Goal: Find specific page/section: Find specific page/section

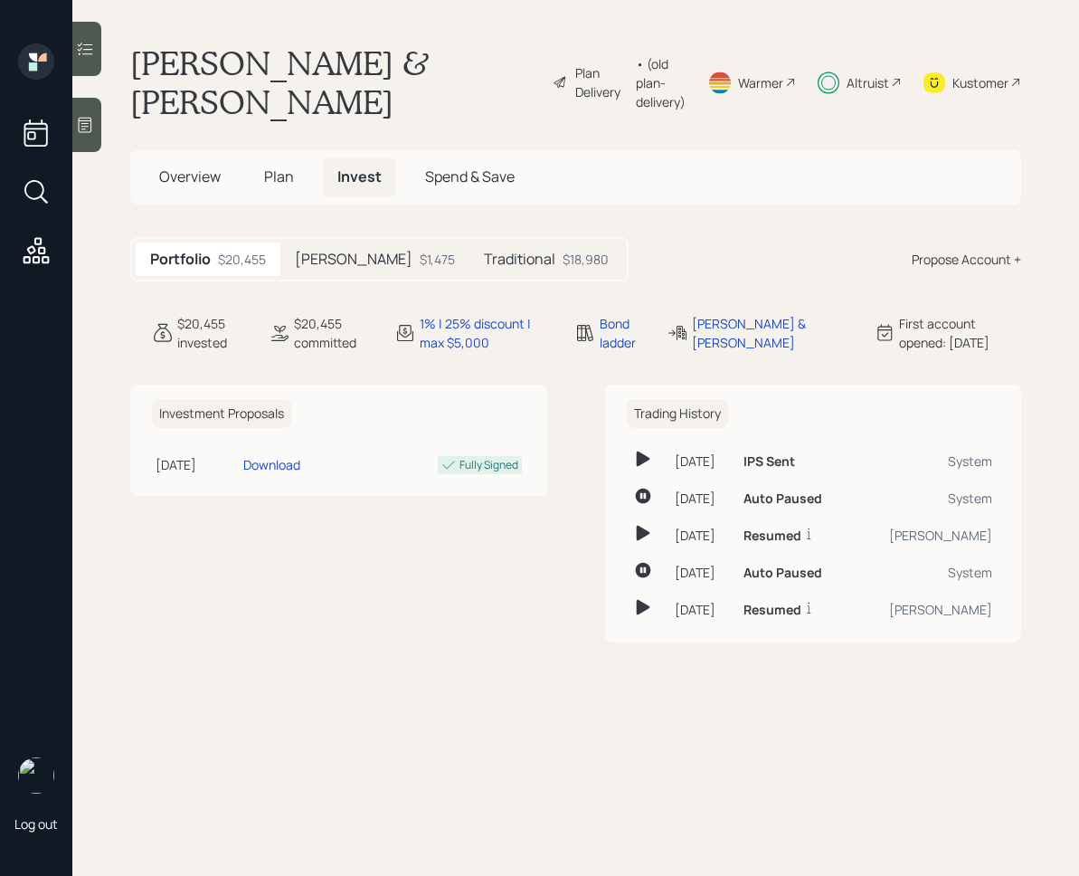
click at [420, 261] on div "$1,475" at bounding box center [437, 259] width 35 height 19
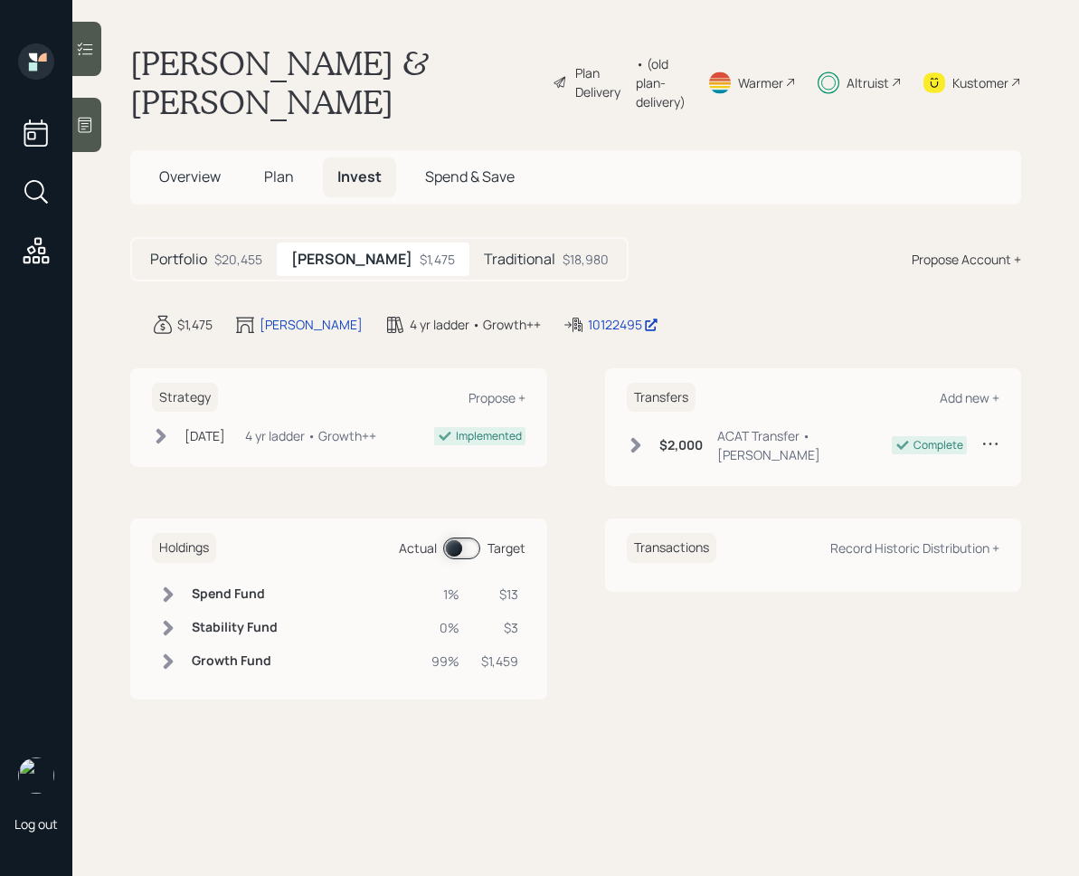
click at [475, 273] on div "Traditional $18,980" at bounding box center [547, 258] width 154 height 33
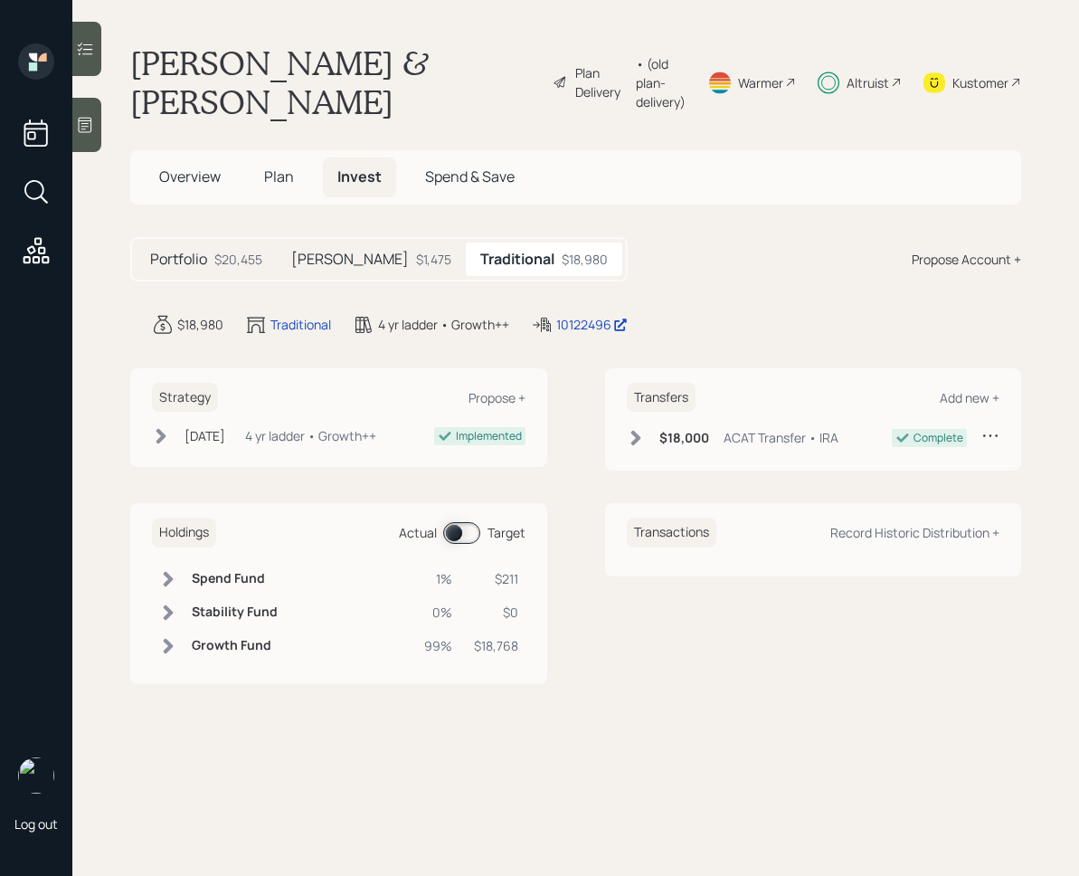
click at [577, 335] on main "[PERSON_NAME] & [PERSON_NAME] Plan Delivery • (old plan-delivery) Warmer Altrui…" at bounding box center [575, 438] width 1007 height 876
click at [577, 317] on div "10122496" at bounding box center [591, 324] width 71 height 19
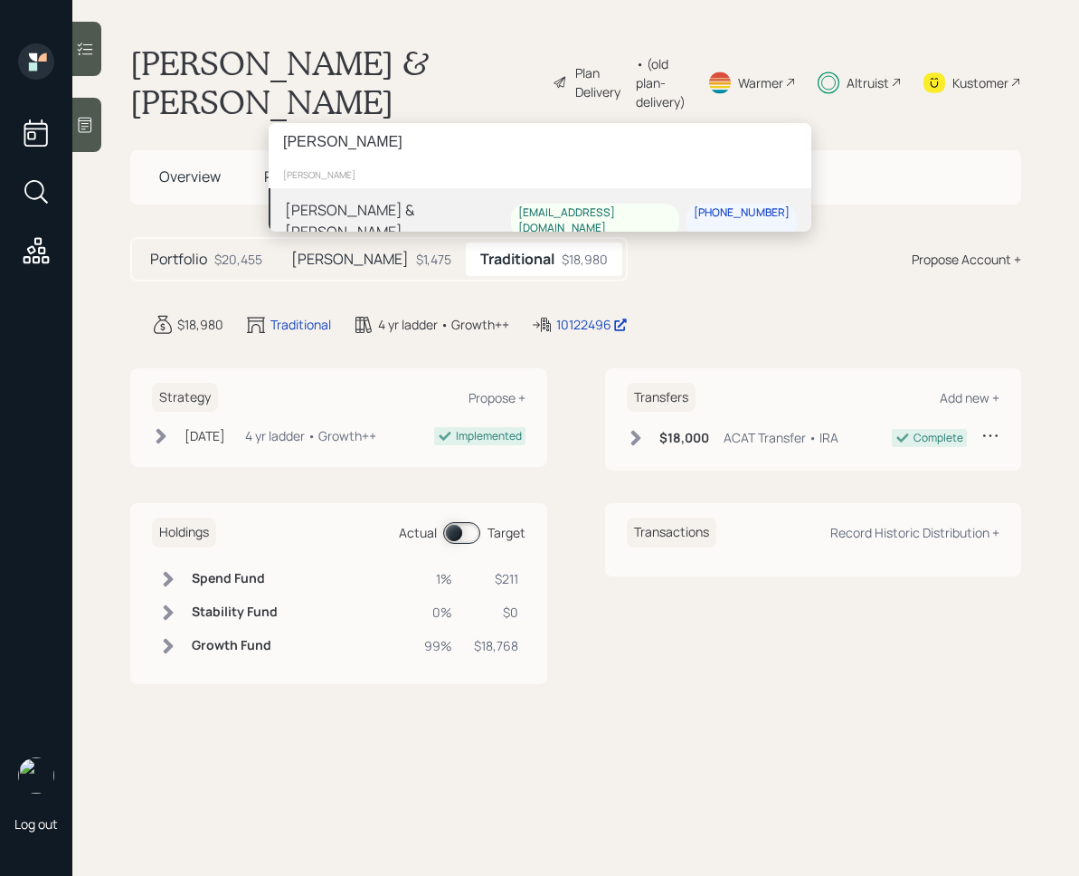
type input "[PERSON_NAME]"
click at [371, 206] on div "[PERSON_NAME] & [PERSON_NAME]" at bounding box center [398, 220] width 226 height 43
